Goal: Information Seeking & Learning: Learn about a topic

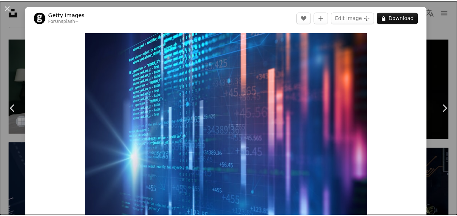
scroll to position [81, 0]
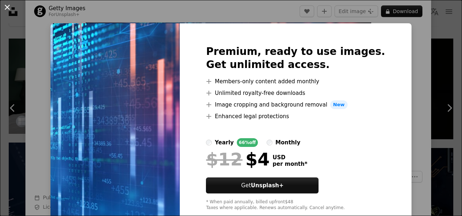
click at [6, 5] on button "An X shape" at bounding box center [7, 7] width 9 height 9
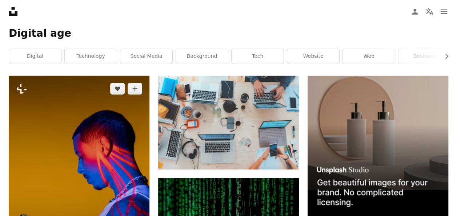
scroll to position [44, 0]
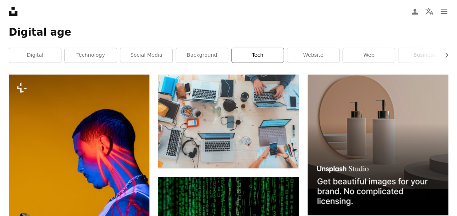
click at [270, 55] on link "tech" at bounding box center [258, 55] width 52 height 15
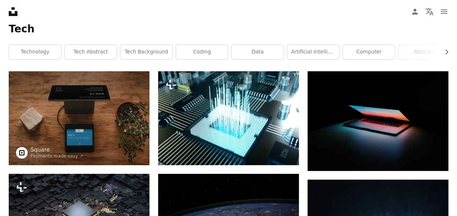
scroll to position [36, 0]
